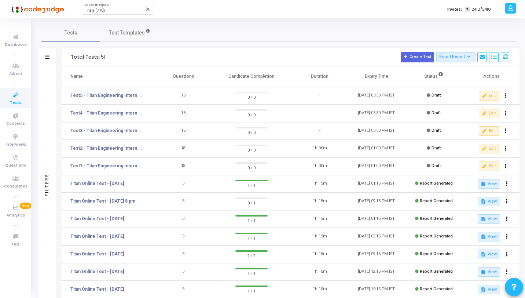
click at [20, 101] on span "Tests" at bounding box center [15, 103] width 11 height 6
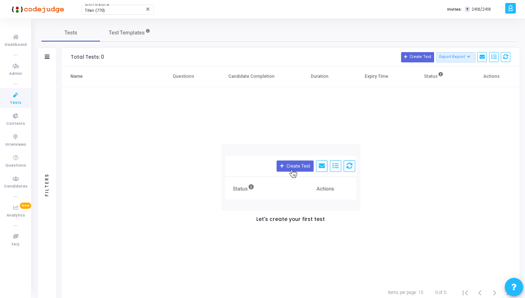
click at [23, 96] on icon at bounding box center [15, 95] width 15 height 9
click at [20, 107] on link "Tests" at bounding box center [15, 98] width 31 height 20
click at [19, 113] on icon at bounding box center [15, 115] width 15 height 9
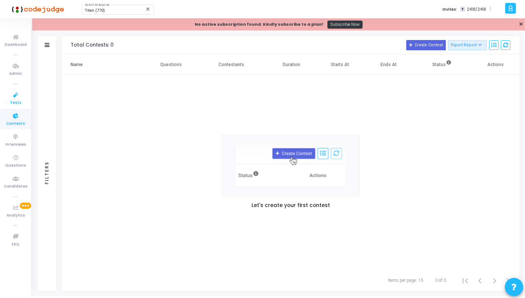
click at [18, 93] on icon at bounding box center [15, 95] width 15 height 9
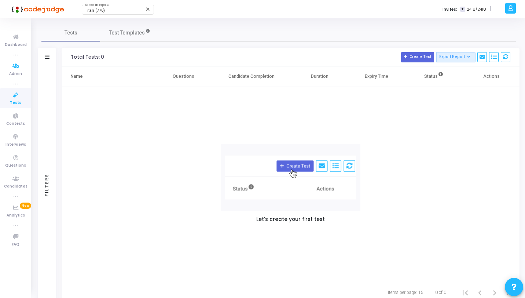
click at [46, 59] on div at bounding box center [47, 57] width 5 height 6
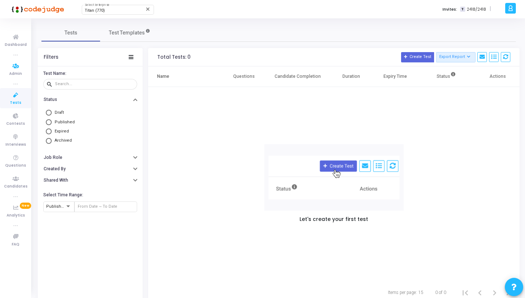
click at [17, 94] on icon at bounding box center [15, 95] width 15 height 9
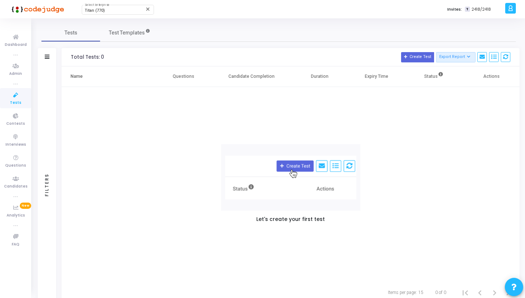
click at [51, 106] on div "Filters" at bounding box center [47, 184] width 18 height 236
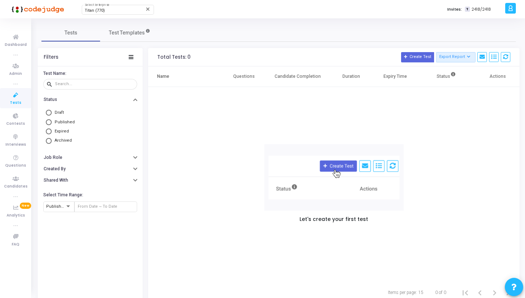
click at [59, 139] on span "Archived" at bounding box center [63, 140] width 17 height 5
click at [52, 139] on input "Archived" at bounding box center [49, 141] width 6 height 6
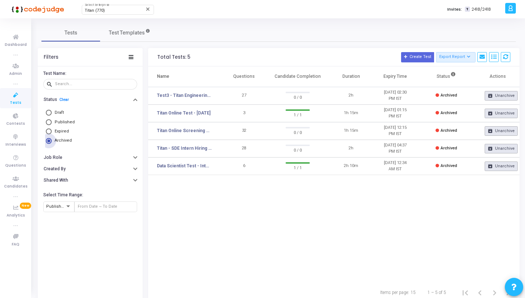
click at [59, 139] on span "Archived" at bounding box center [63, 140] width 17 height 5
click at [52, 139] on input "Archived" at bounding box center [49, 141] width 6 height 6
click at [63, 102] on link "Clear" at bounding box center [64, 99] width 10 height 5
radio input "false"
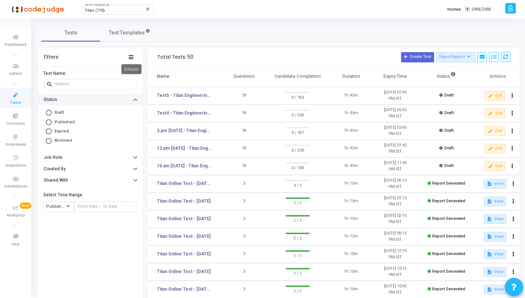
click at [131, 56] on icon at bounding box center [131, 57] width 5 height 4
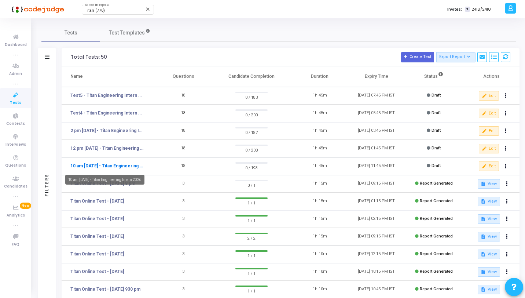
click at [137, 165] on link "10 am - 11th Aug - Titan Engineering Intern 2026" at bounding box center [106, 165] width 73 height 7
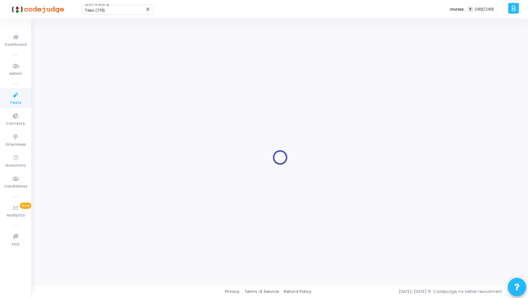
type input "10 am - 11th Aug - Titan Engineering Intern 2026"
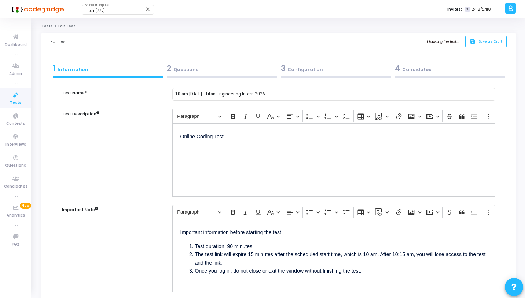
click at [286, 67] on div "3 Configuration" at bounding box center [336, 68] width 110 height 12
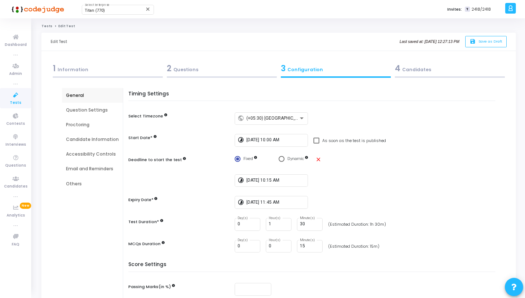
click at [22, 98] on icon at bounding box center [15, 95] width 15 height 9
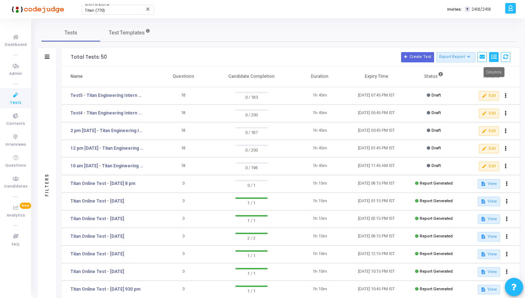
click at [489, 58] on button at bounding box center [494, 57] width 10 height 10
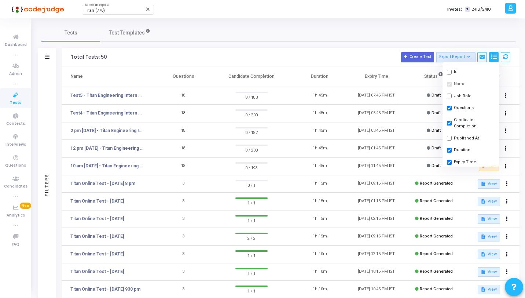
click at [359, 56] on h3 "Total Tests: 50 Create Test Export Report Id Name Job Role Questions Candidate …" at bounding box center [291, 57] width 440 height 10
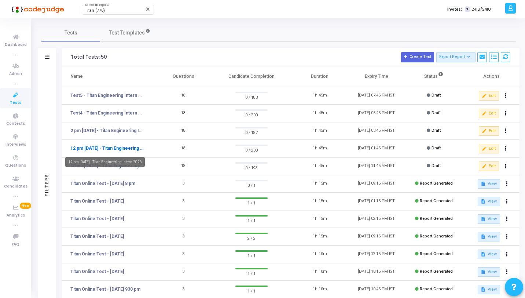
click at [108, 148] on link "12 pm - 11th Aug - Titan Engineering Intern 2026" at bounding box center [106, 148] width 73 height 7
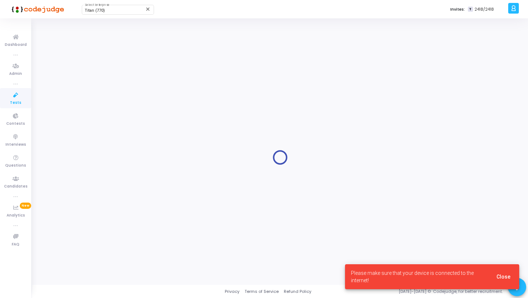
type input "12 pm - 11th Aug - Titan Engineering Intern 2026"
type input "8/11/2025, 12:00 PM"
checkbox input "false"
radio input "true"
type input "8/11/2025, 1:45 PM"
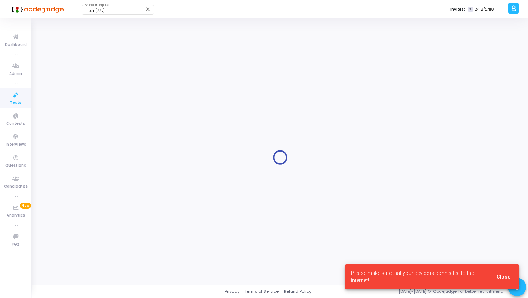
type input "1"
type input "30"
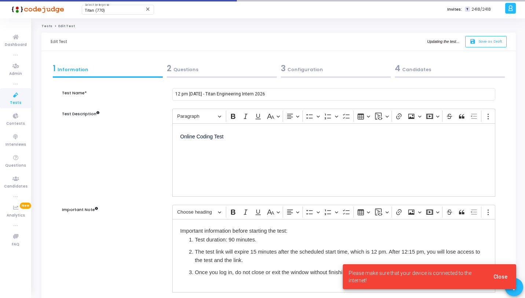
click at [286, 69] on div "3 Configuration" at bounding box center [336, 68] width 110 height 12
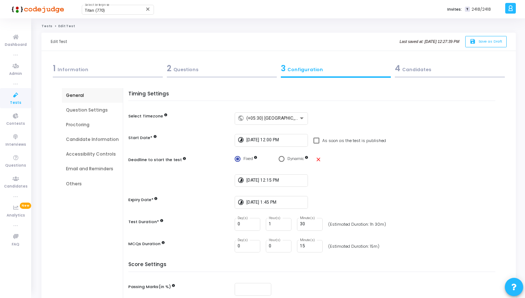
click at [21, 95] on icon at bounding box center [15, 95] width 15 height 9
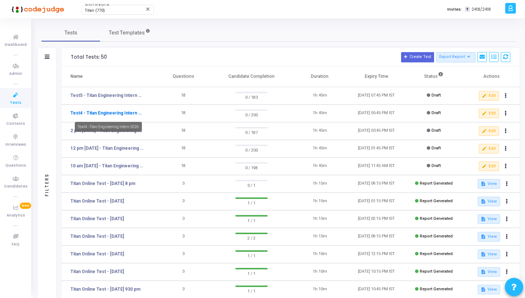
click at [125, 113] on link "Test4 - Titan Engineering Intern 2026" at bounding box center [106, 113] width 73 height 7
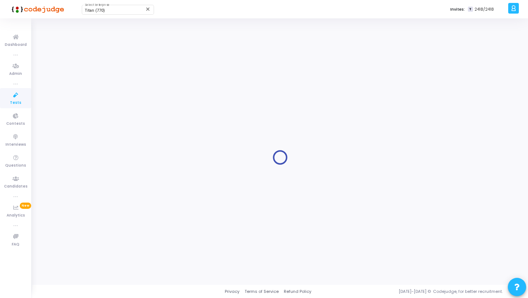
type input "Test4 - Titan Engineering Intern 2026"
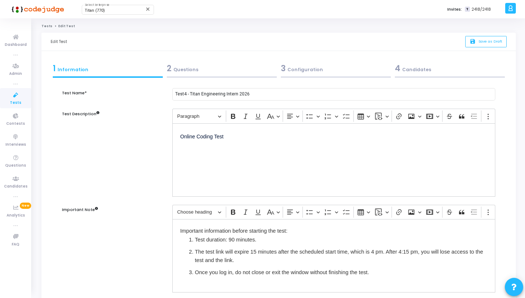
click at [253, 71] on div "2 Questions" at bounding box center [222, 68] width 110 height 12
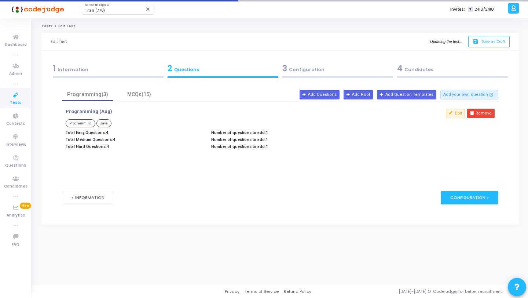
click at [284, 71] on span "3" at bounding box center [284, 68] width 5 height 11
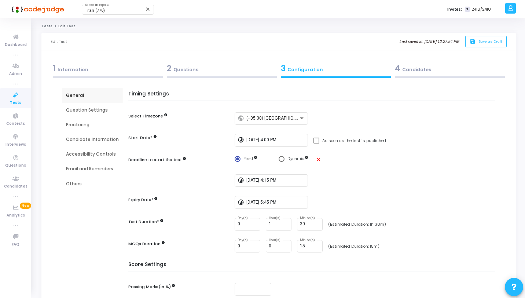
click at [18, 97] on icon at bounding box center [15, 95] width 15 height 9
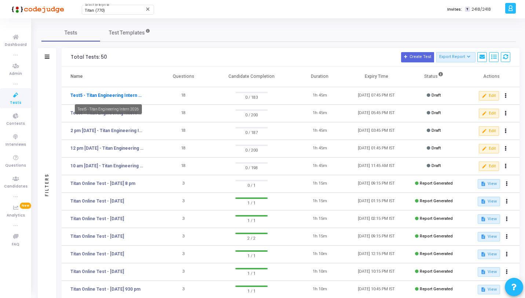
click at [125, 94] on link "Test5 - Titan Engineering Intern 2026" at bounding box center [106, 95] width 73 height 7
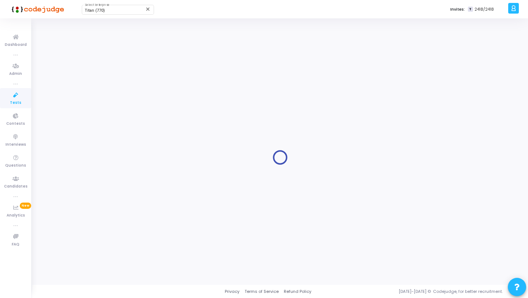
type input "Test5 - Titan Engineering Intern 2026"
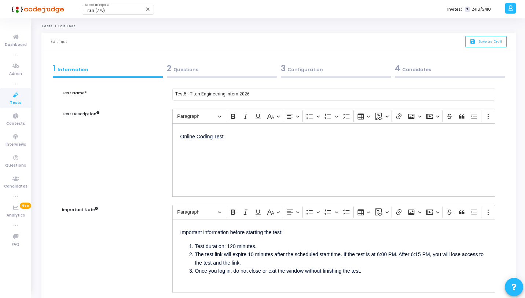
click at [226, 69] on div "2 Questions" at bounding box center [222, 68] width 110 height 12
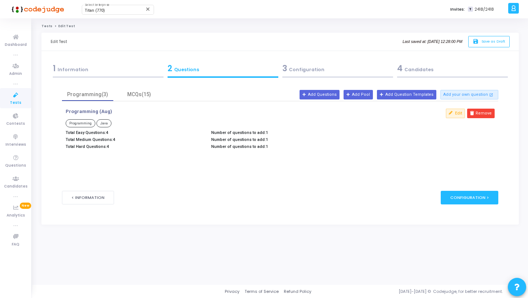
click at [295, 75] on div "3 Configuration" at bounding box center [337, 70] width 115 height 20
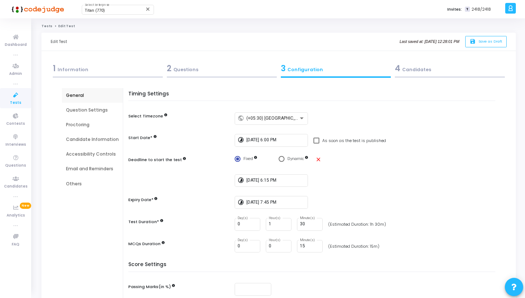
click at [6, 97] on link "Tests" at bounding box center [15, 98] width 31 height 20
